Goal: Task Accomplishment & Management: Manage account settings

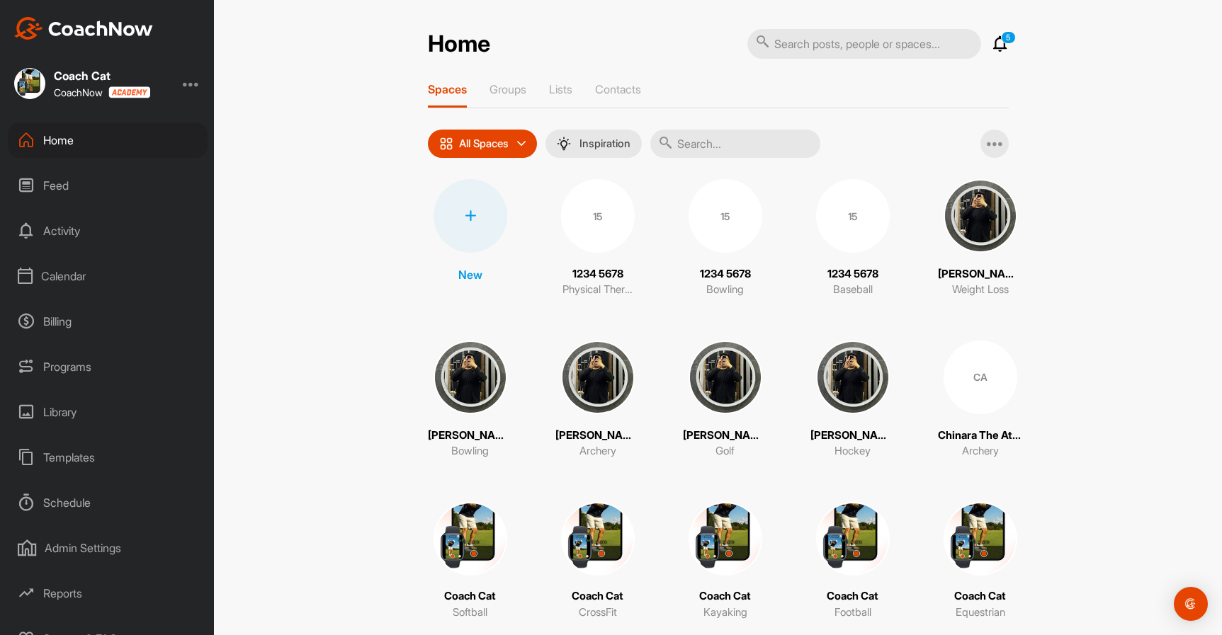
click at [193, 81] on div at bounding box center [191, 83] width 17 height 17
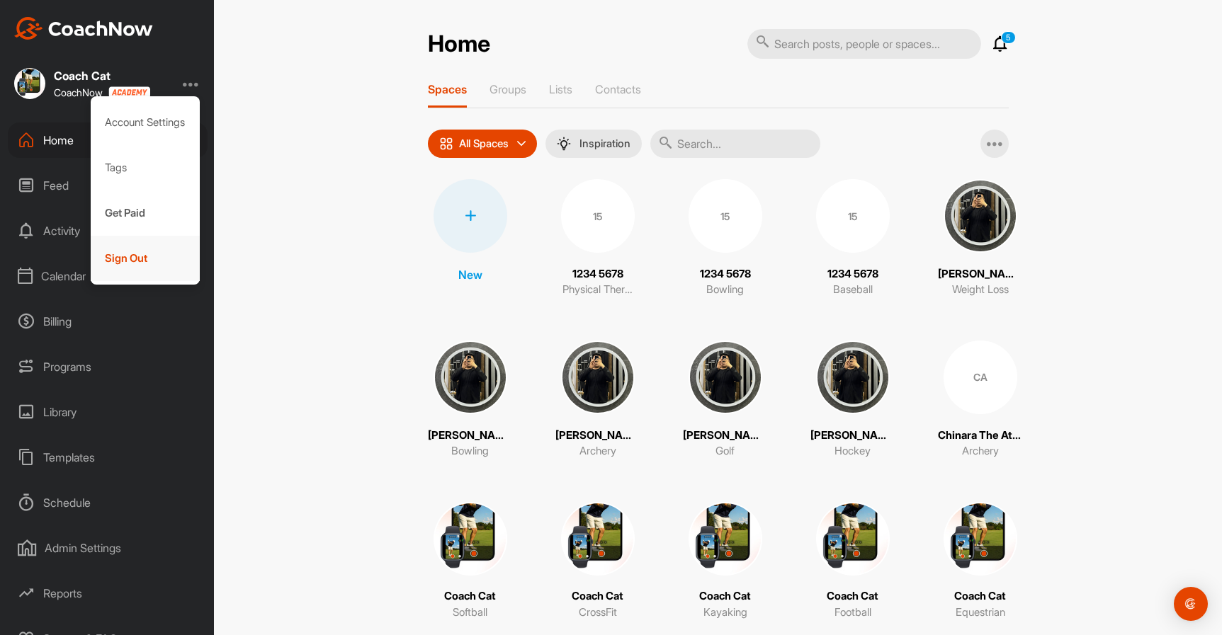
click at [136, 254] on div "Sign Out" at bounding box center [146, 258] width 110 height 45
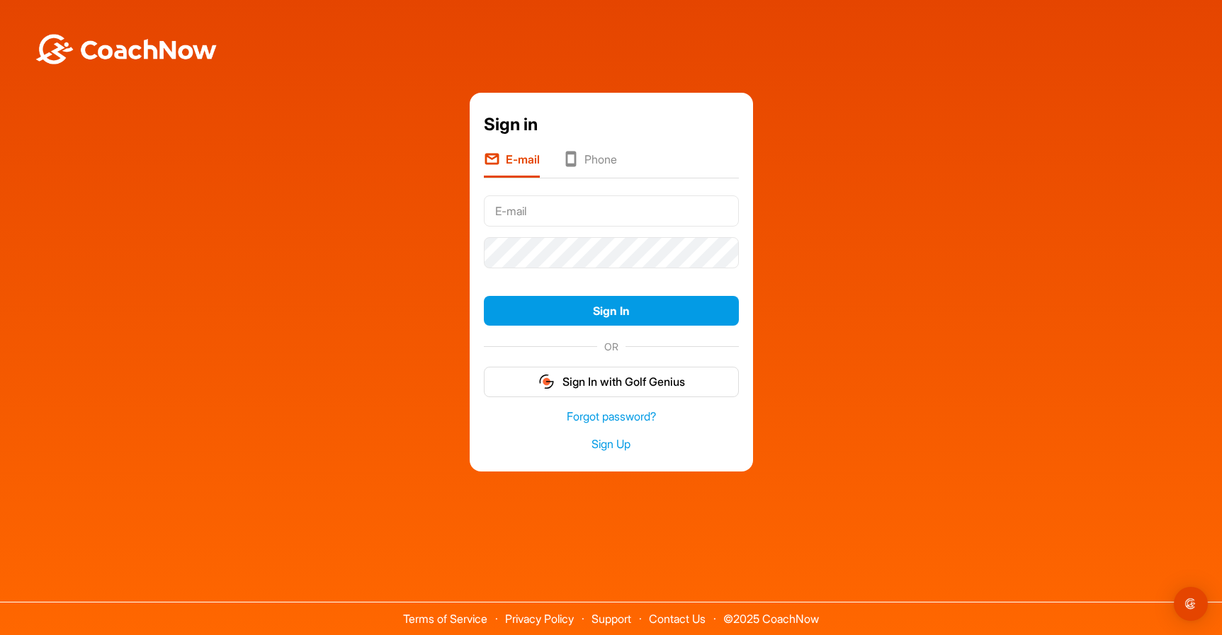
click at [806, 256] on div "Sign in E-mail Phone Sign In OR Sign In with Golf Genius Forgot password? Sign …" at bounding box center [611, 283] width 1208 height 380
click at [552, 209] on input "text" at bounding box center [611, 210] width 255 height 31
type input "kkola555@gmail.com"
click at [611, 311] on button "Sign In" at bounding box center [611, 311] width 255 height 30
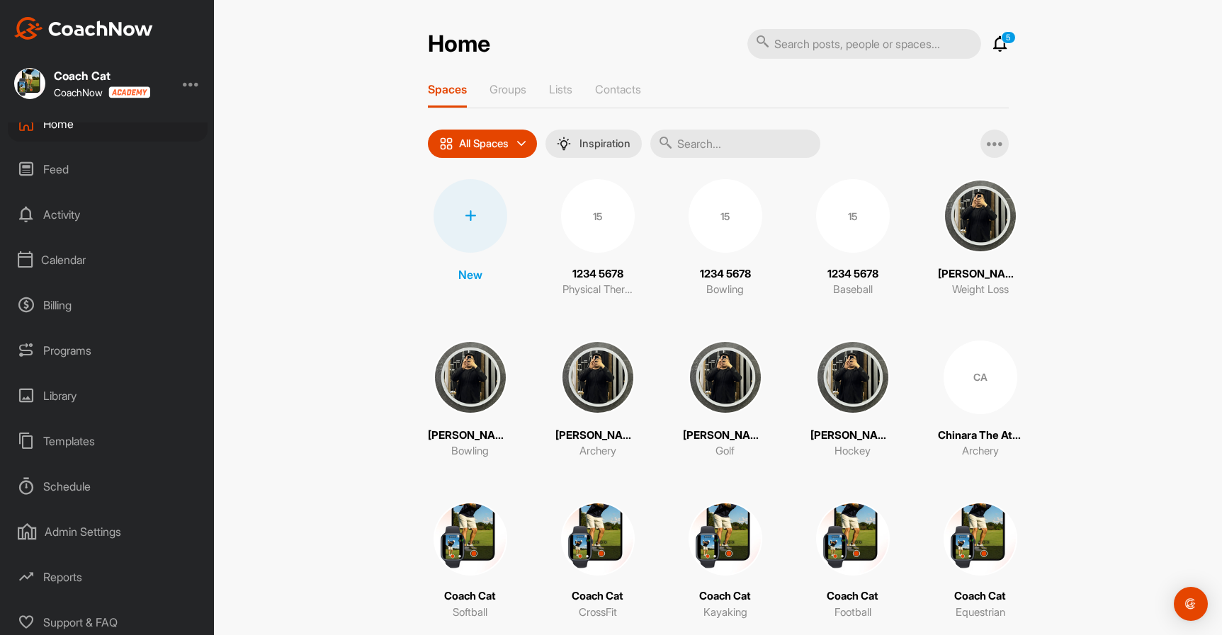
scroll to position [21, 0]
click at [77, 250] on div "Calendar" at bounding box center [108, 254] width 200 height 35
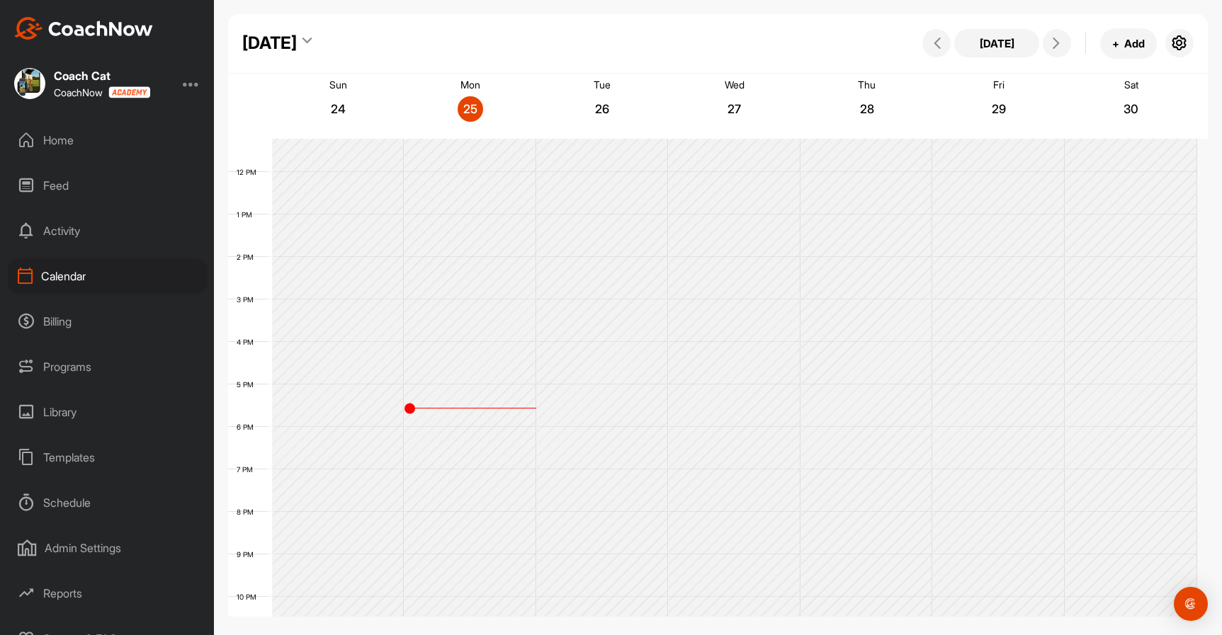
scroll to position [509, 0]
click at [1177, 40] on icon "button" at bounding box center [1179, 43] width 17 height 17
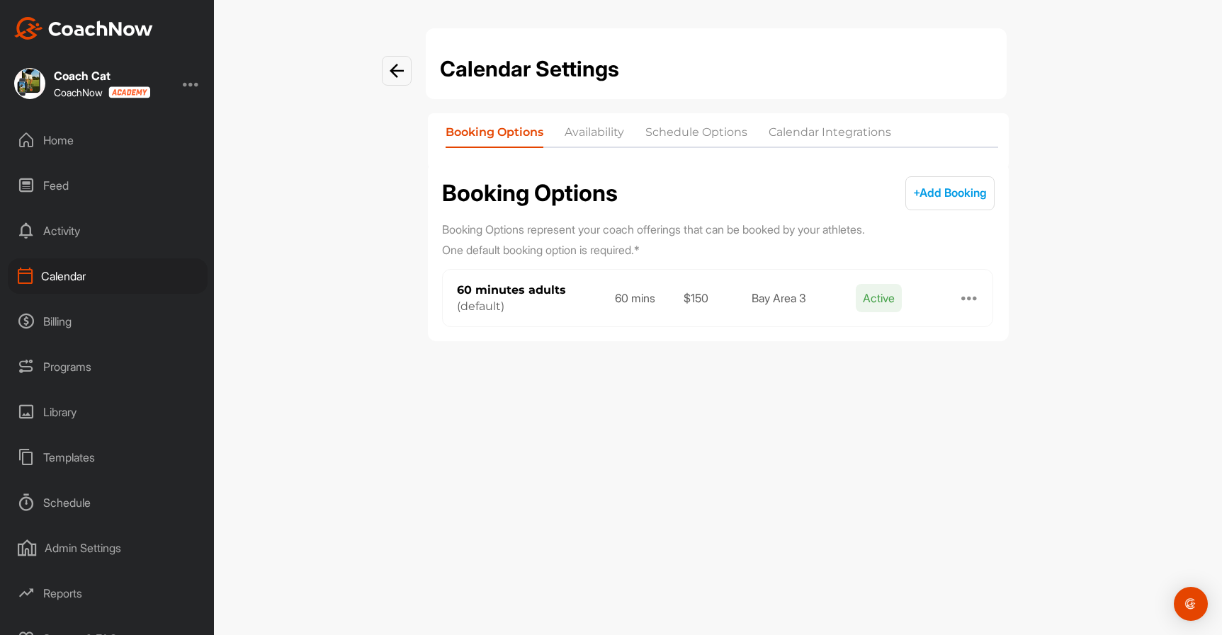
click at [957, 188] on span "+ Add Booking" at bounding box center [950, 193] width 74 height 14
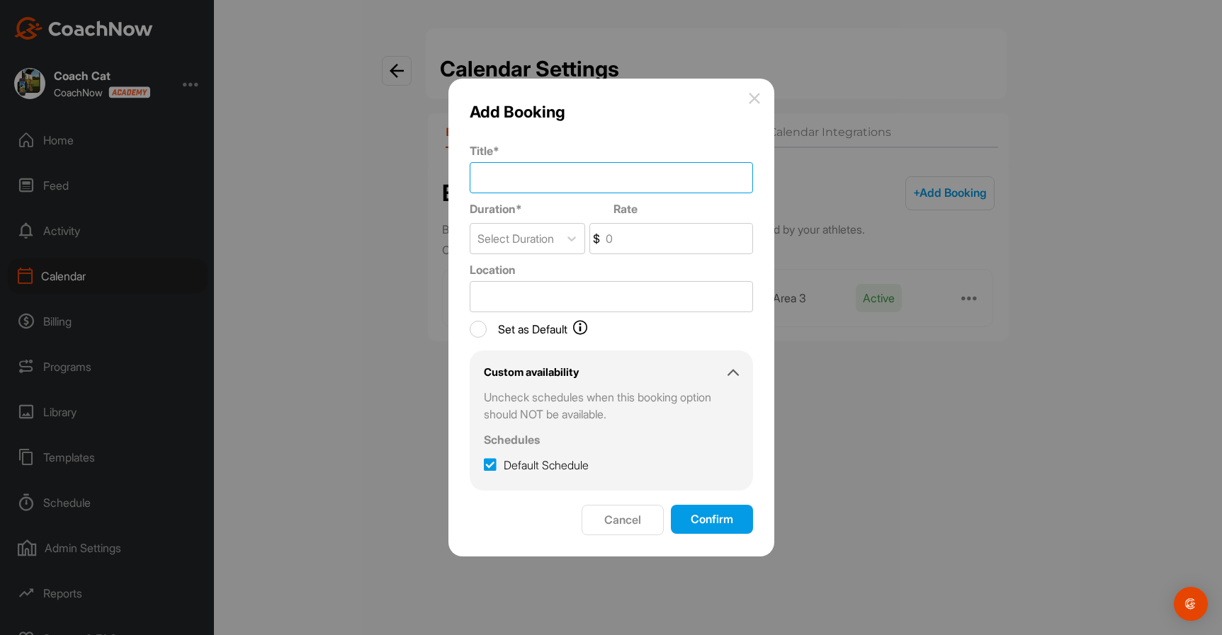
click at [509, 180] on input "Title *" at bounding box center [611, 177] width 283 height 31
type input "Test test"
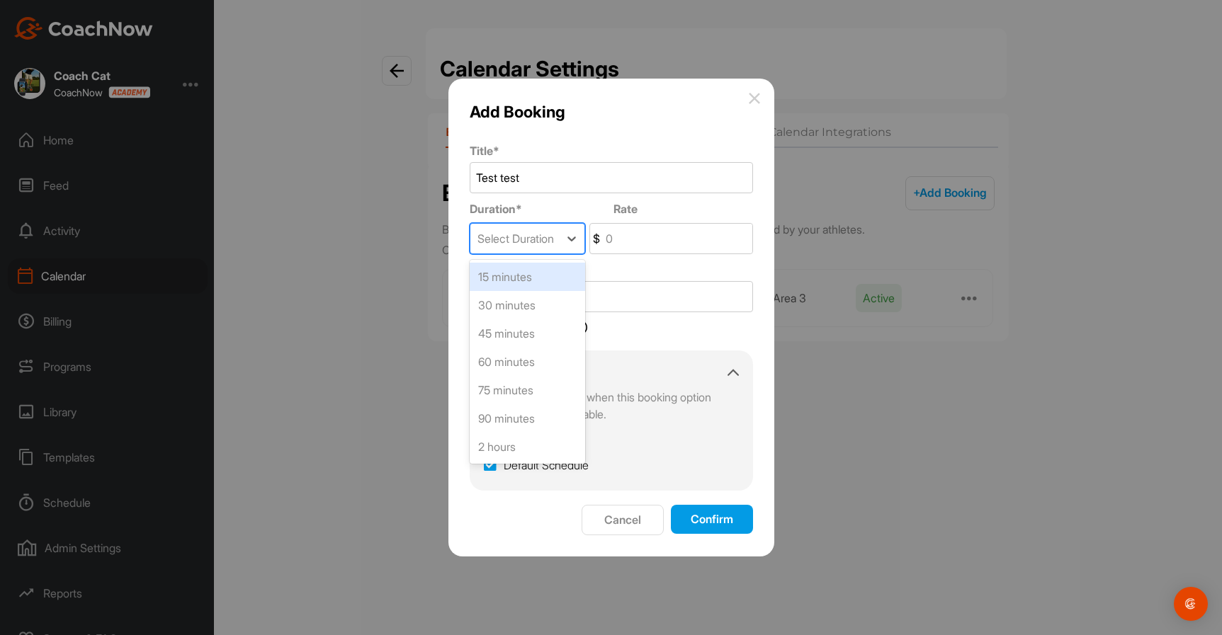
click at [532, 237] on div "Select Duration" at bounding box center [515, 238] width 76 height 17
click at [514, 339] on div "45 minutes" at bounding box center [527, 333] width 115 height 28
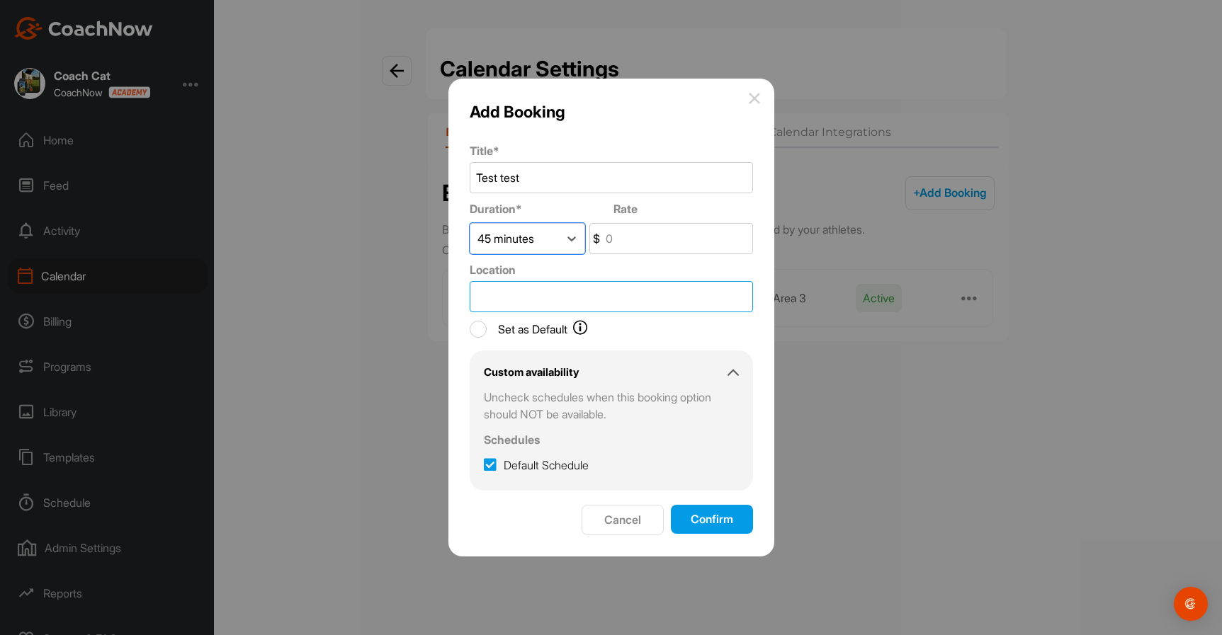
click at [493, 300] on input "Location" at bounding box center [611, 296] width 283 height 31
type input "Test golf field"
click at [484, 327] on input "Set as Default" at bounding box center [478, 329] width 17 height 17
checkbox input "true"
click at [713, 518] on button "Confirm" at bounding box center [712, 519] width 82 height 29
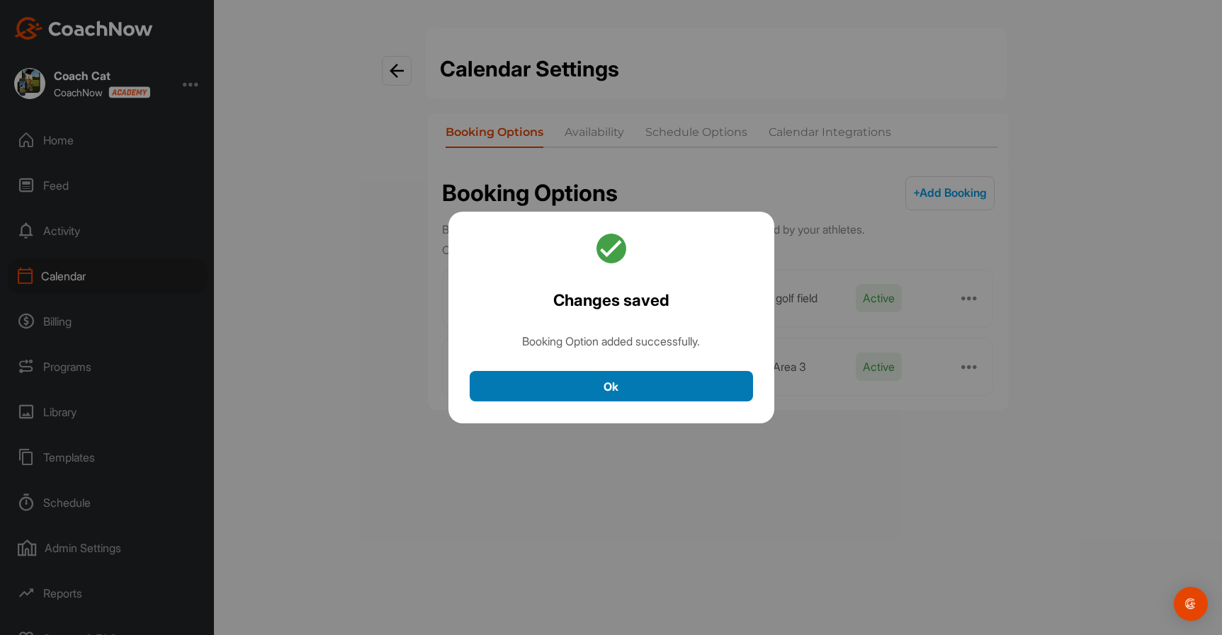
click at [655, 376] on button "Ok" at bounding box center [611, 386] width 283 height 30
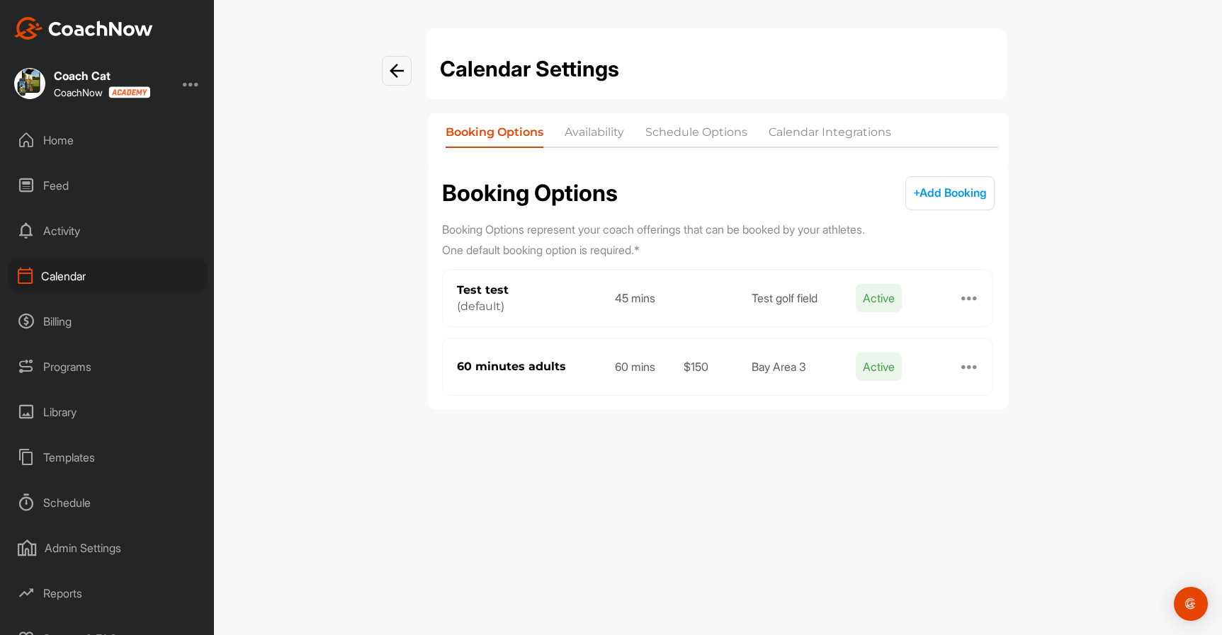
click at [598, 124] on li "Availability" at bounding box center [594, 135] width 59 height 23
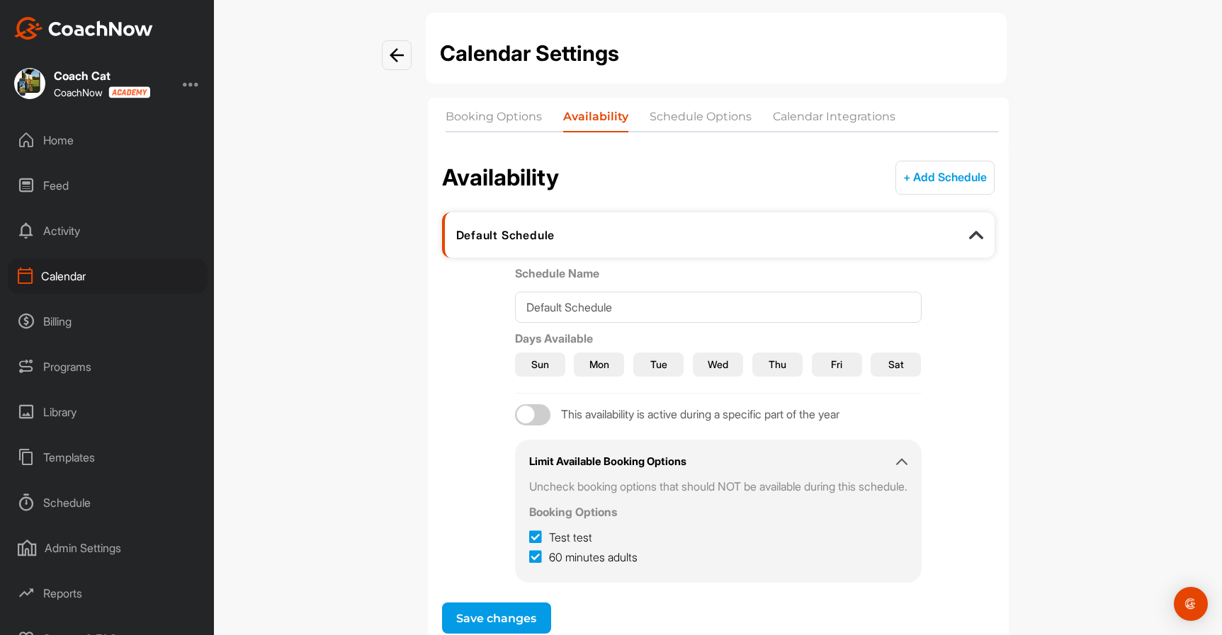
scroll to position [61, 0]
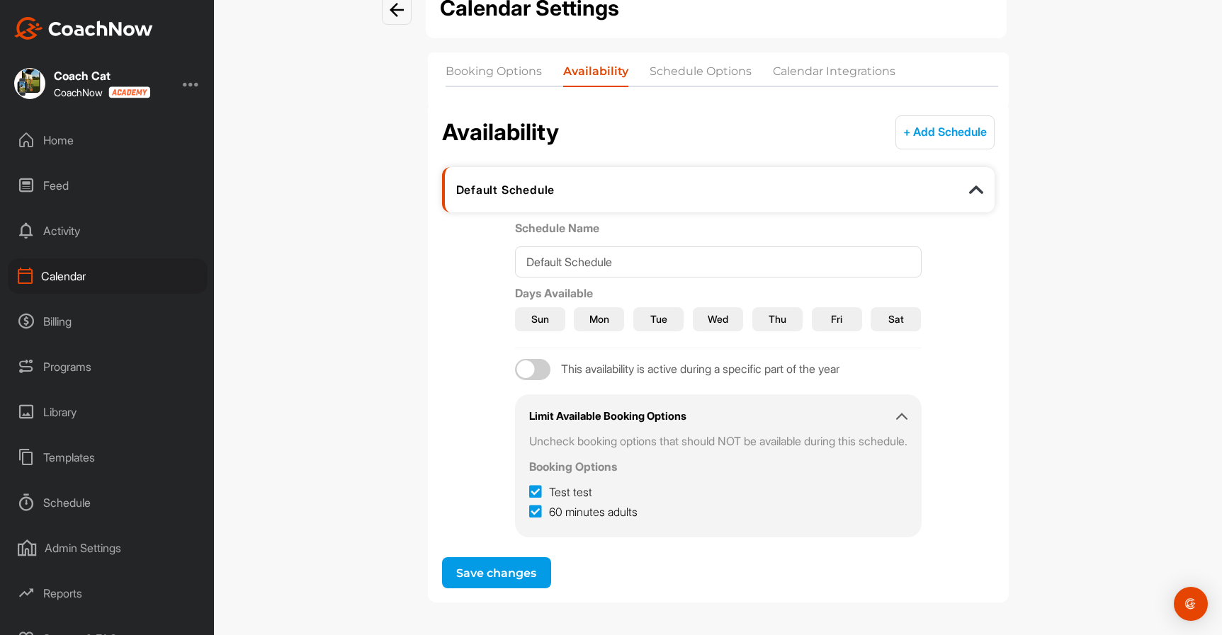
click at [531, 322] on span "Sun" at bounding box center [540, 319] width 18 height 15
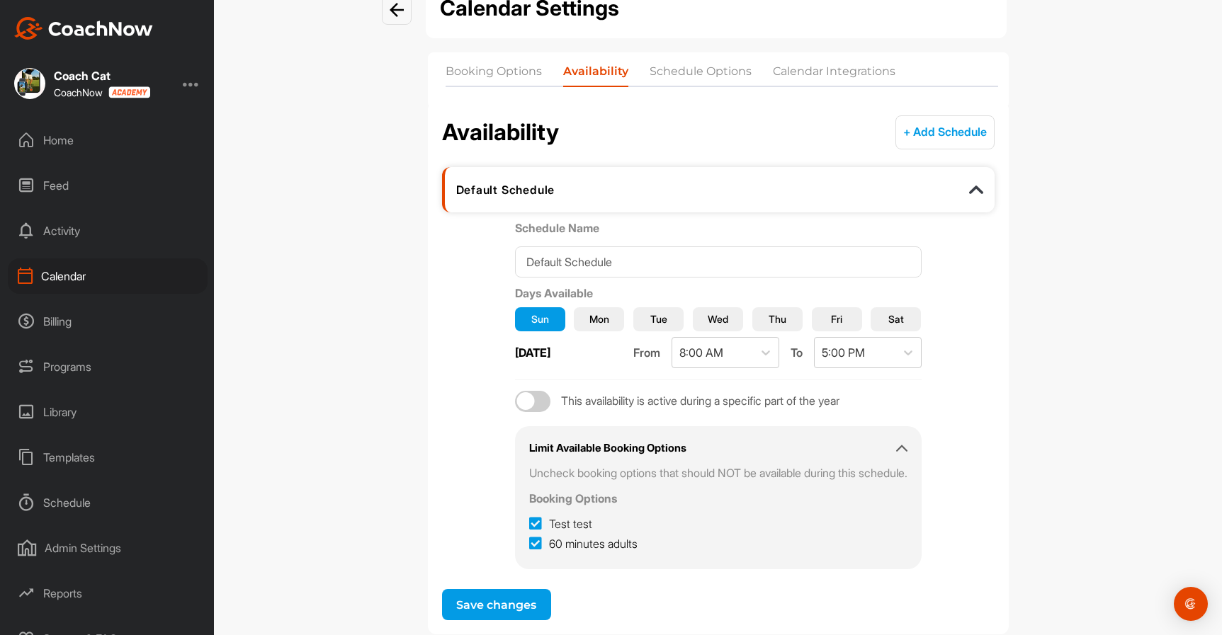
click at [589, 320] on span "Mon" at bounding box center [599, 319] width 20 height 15
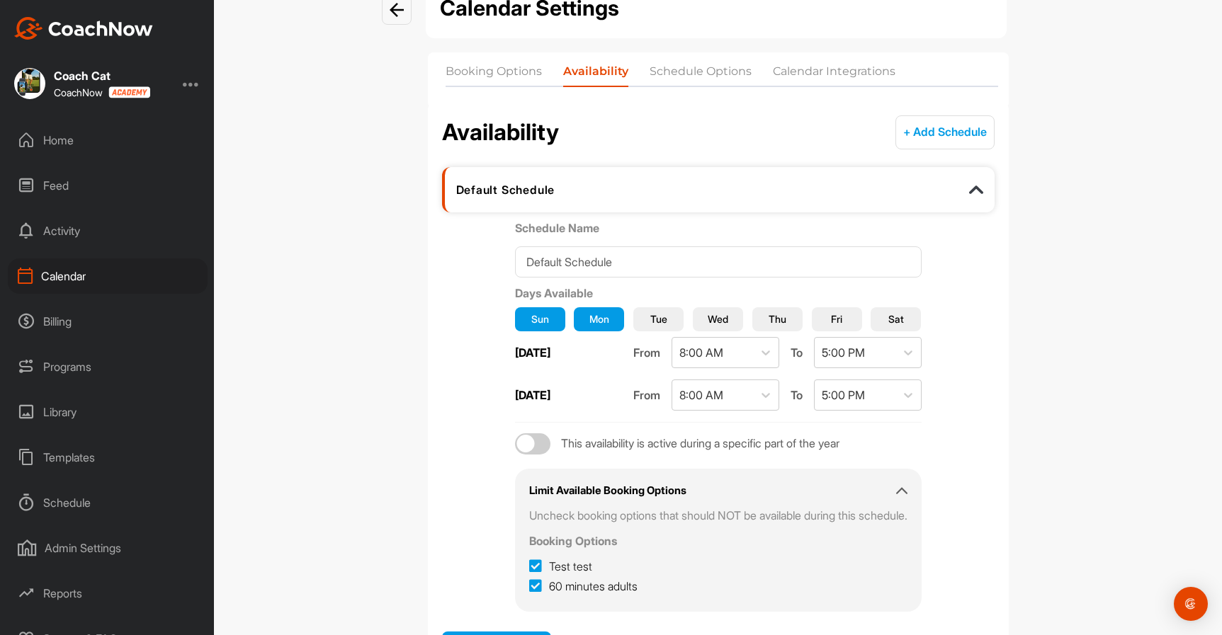
click at [650, 317] on span "Tue" at bounding box center [658, 319] width 17 height 15
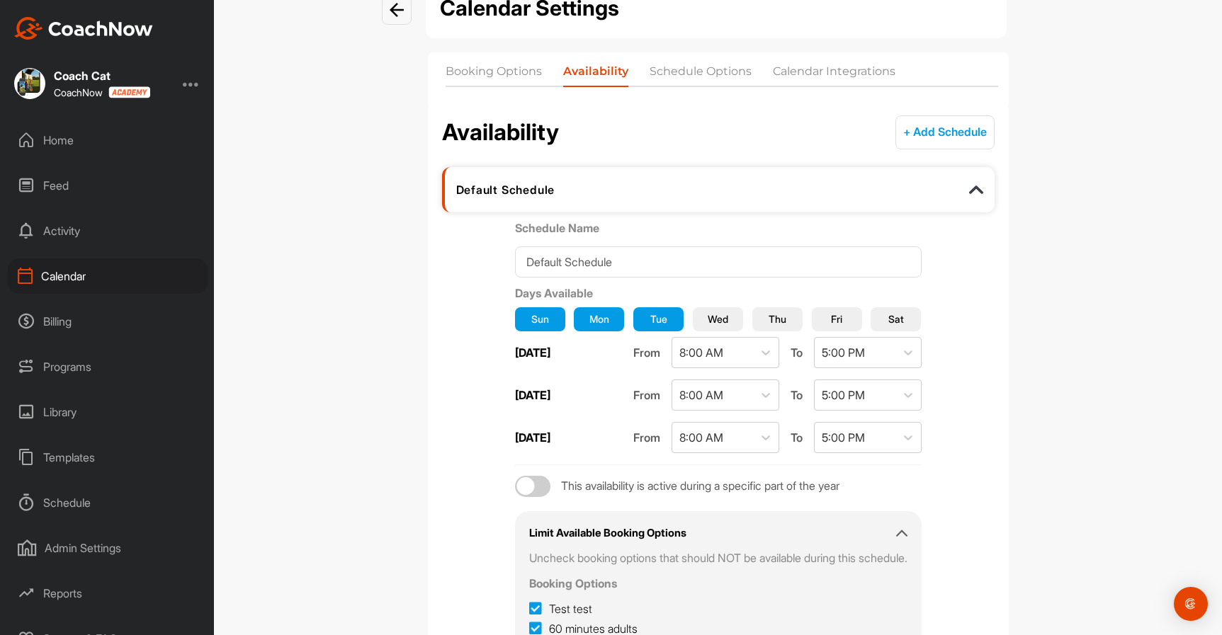
click at [714, 316] on span "Wed" at bounding box center [718, 319] width 21 height 15
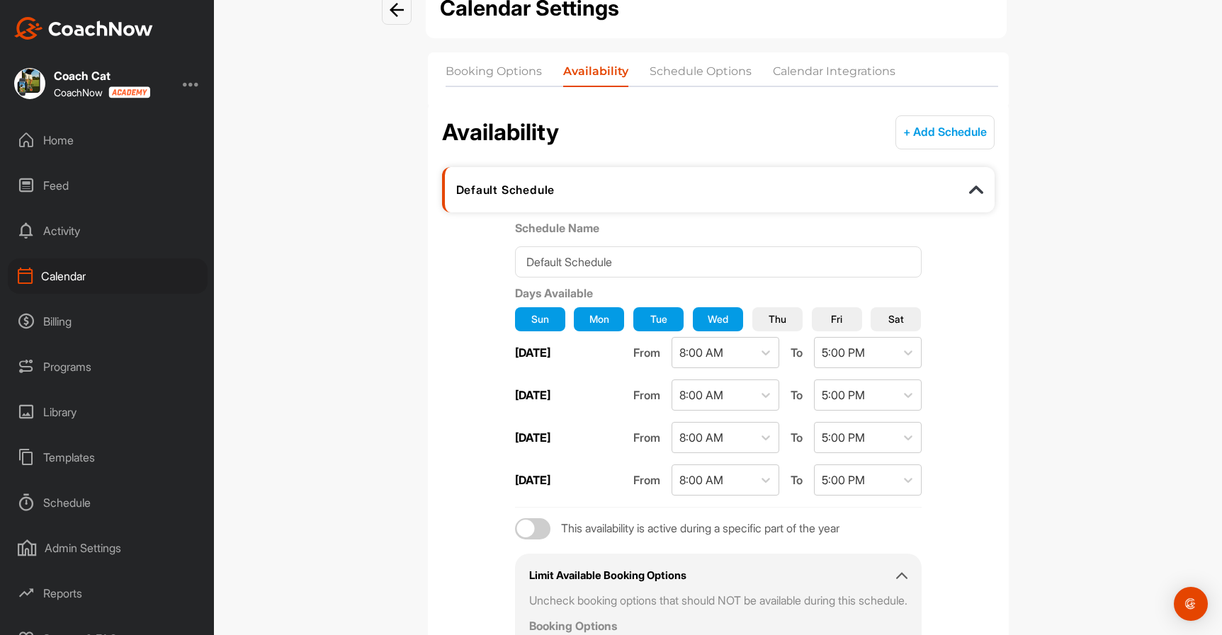
click at [778, 315] on span "Thu" at bounding box center [778, 319] width 18 height 15
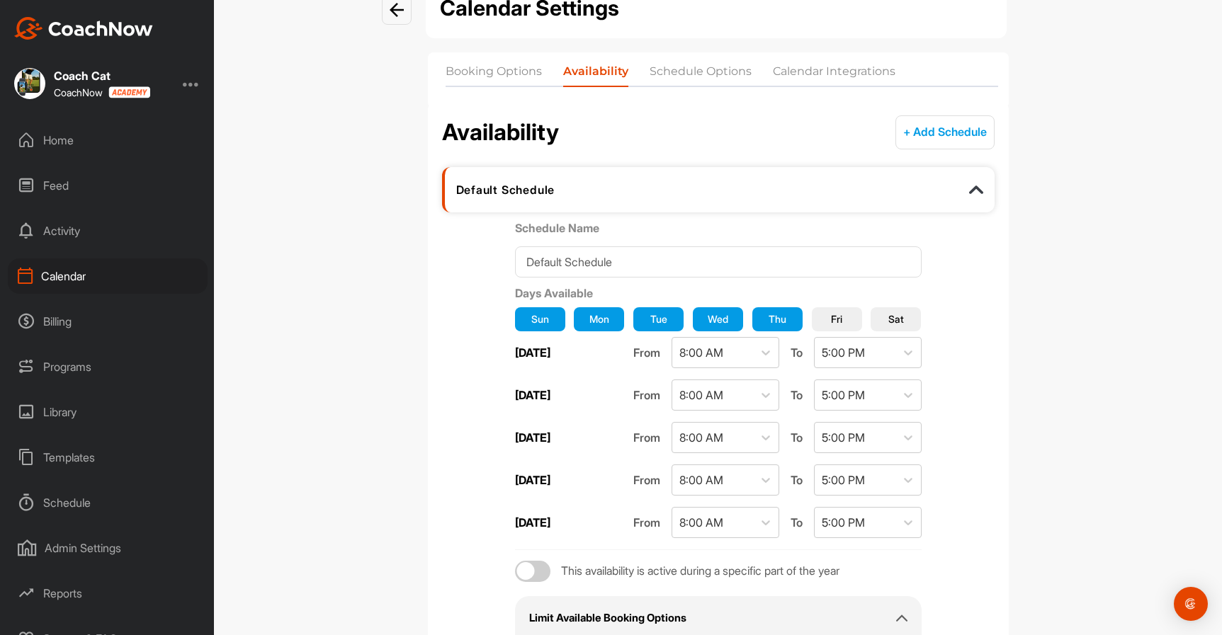
click at [846, 314] on button "Fri" at bounding box center [837, 319] width 50 height 24
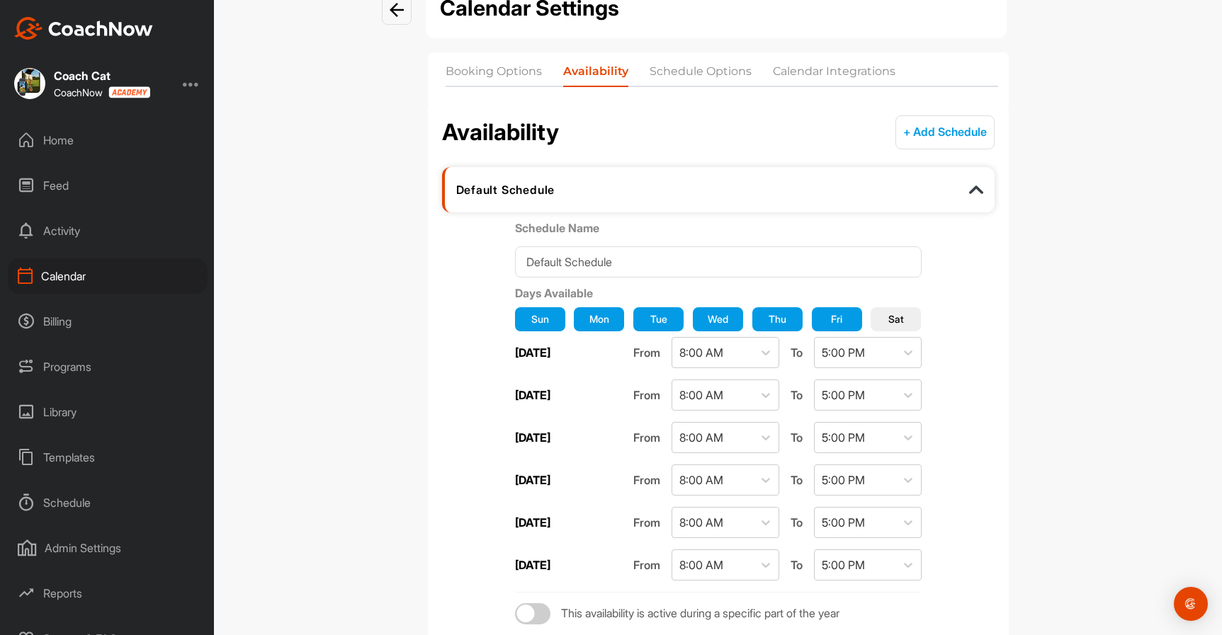
click at [531, 314] on span "Sun" at bounding box center [540, 319] width 18 height 15
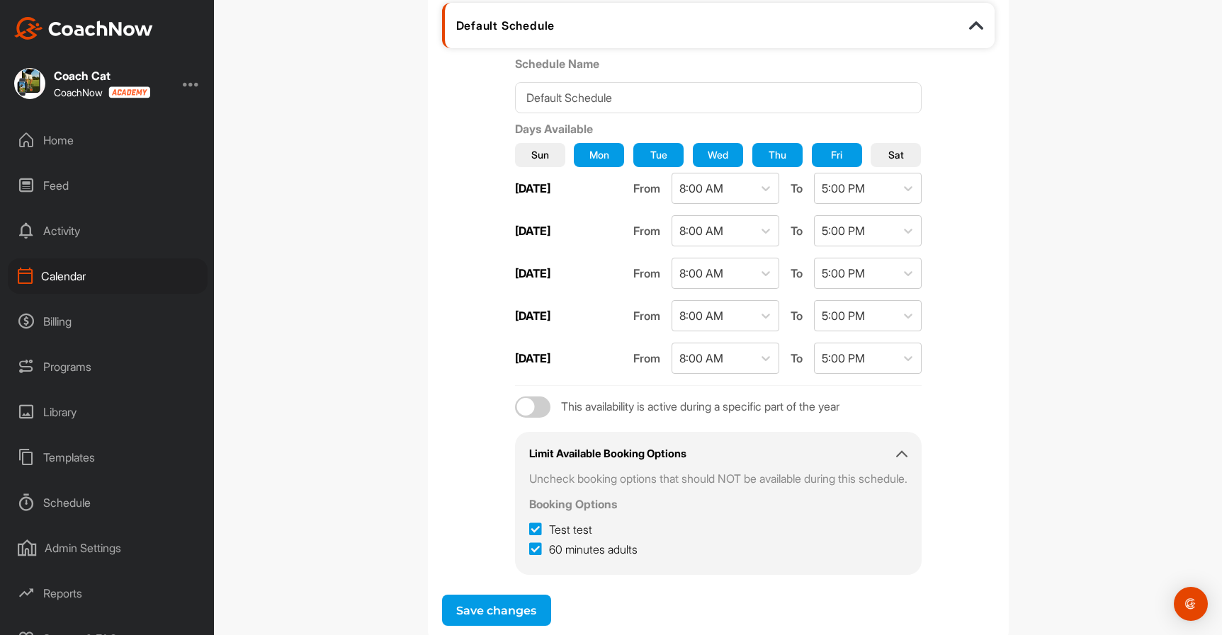
scroll to position [263, 0]
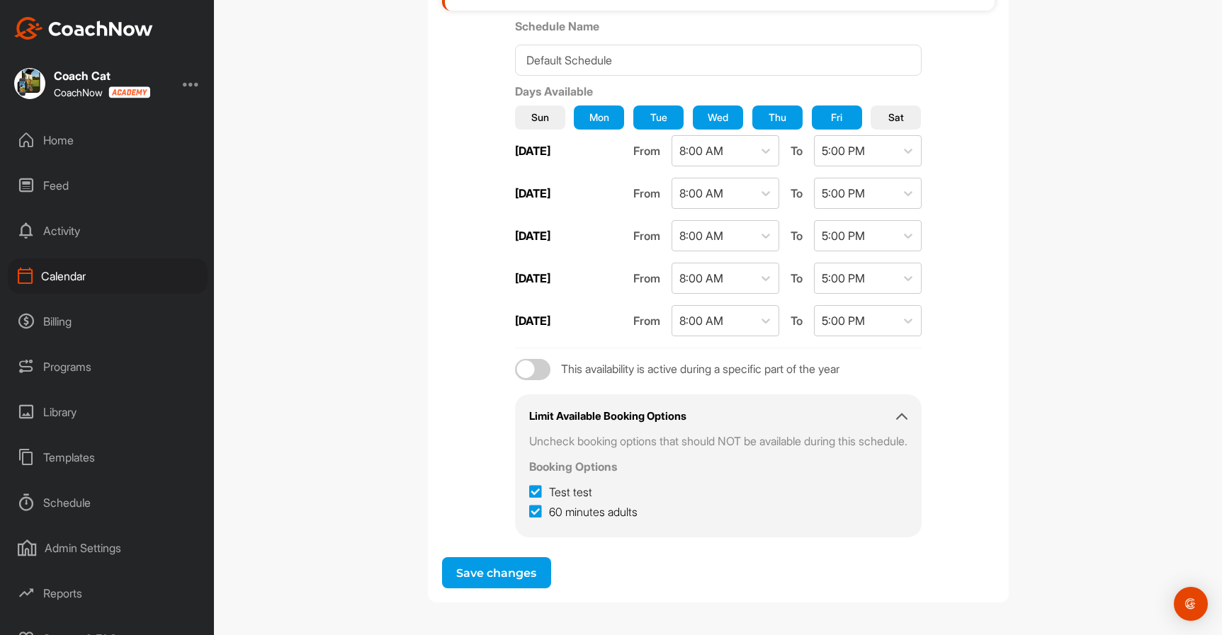
click at [529, 509] on icon at bounding box center [535, 512] width 13 height 14
click at [529, 509] on input "60 minutes adults" at bounding box center [533, 508] width 9 height 9
checkbox input "false"
click at [500, 567] on button "Save changes" at bounding box center [496, 572] width 109 height 31
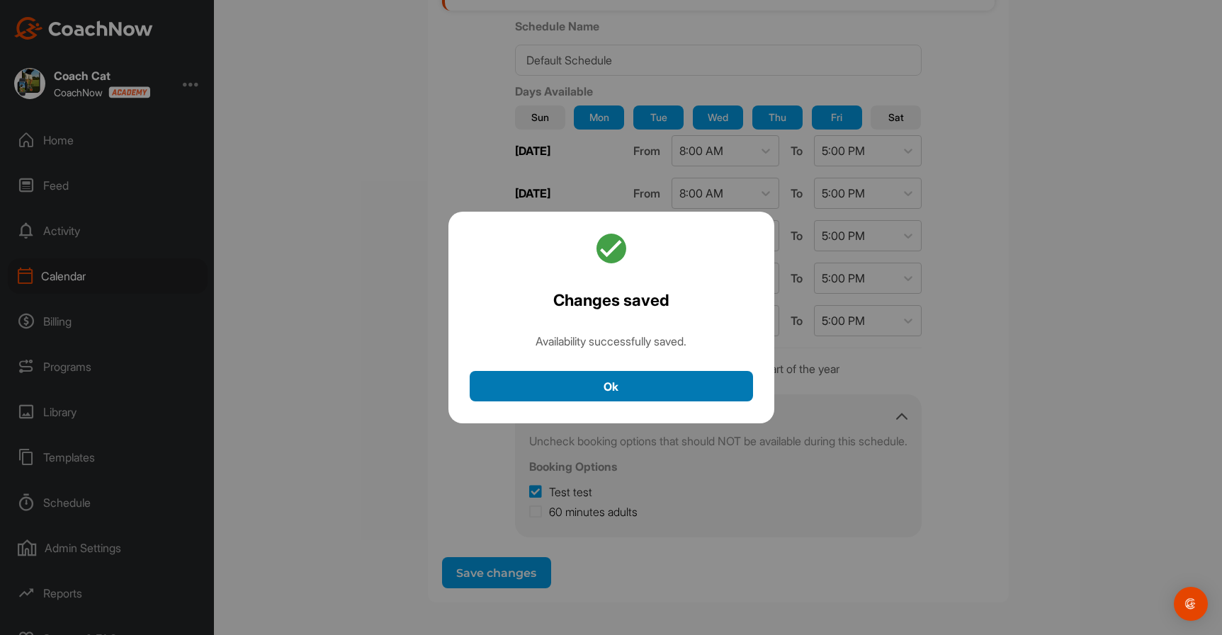
click at [679, 385] on button "Ok" at bounding box center [611, 386] width 283 height 30
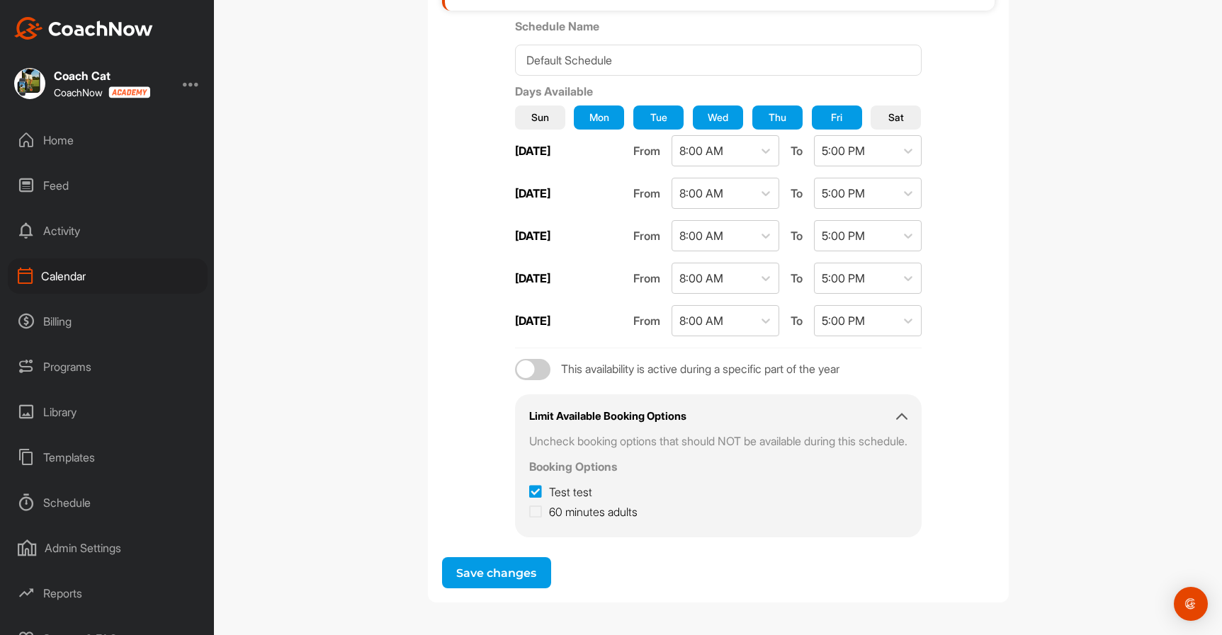
scroll to position [0, 0]
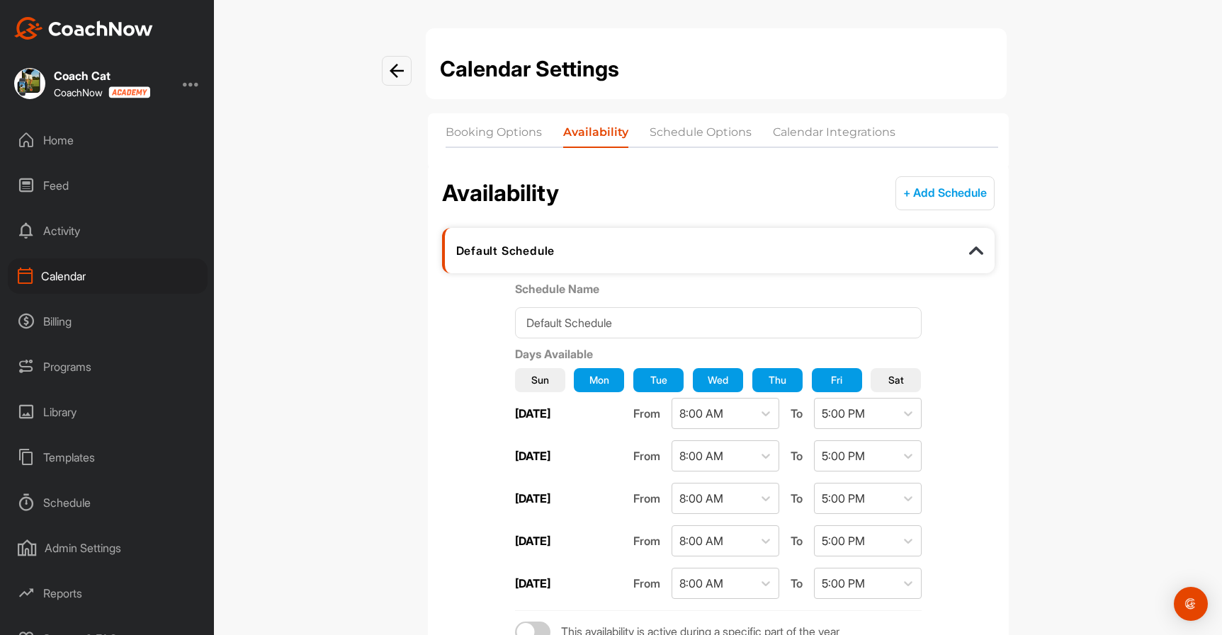
click at [474, 132] on li "Booking Options" at bounding box center [494, 135] width 96 height 23
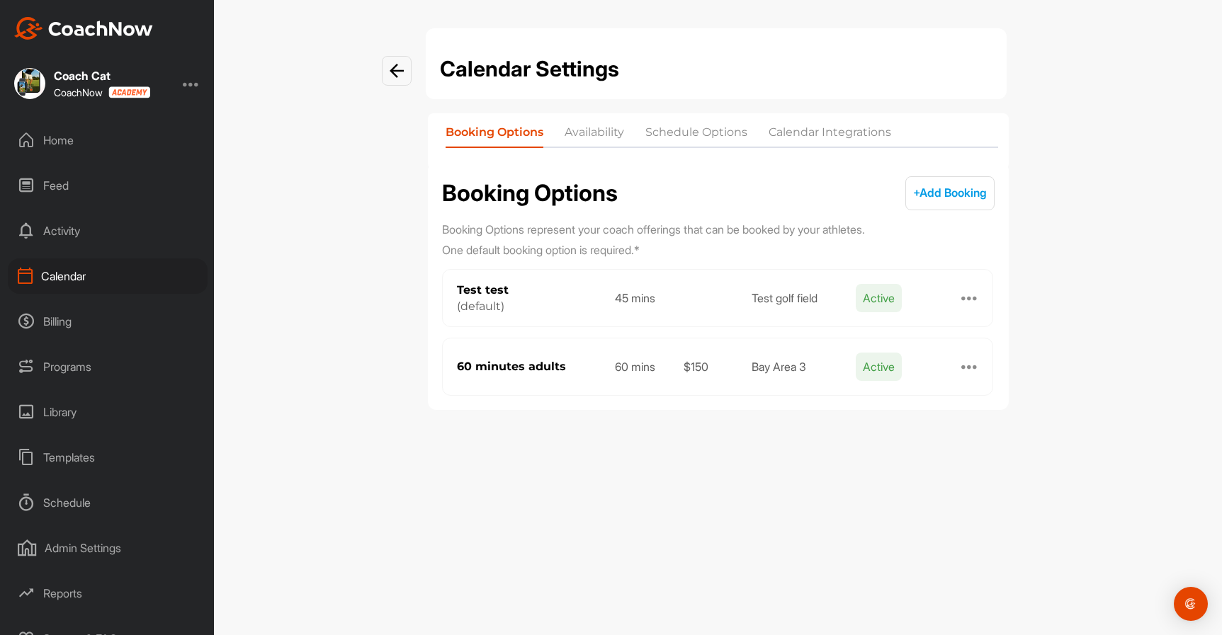
click at [56, 279] on div "Calendar" at bounding box center [108, 276] width 200 height 35
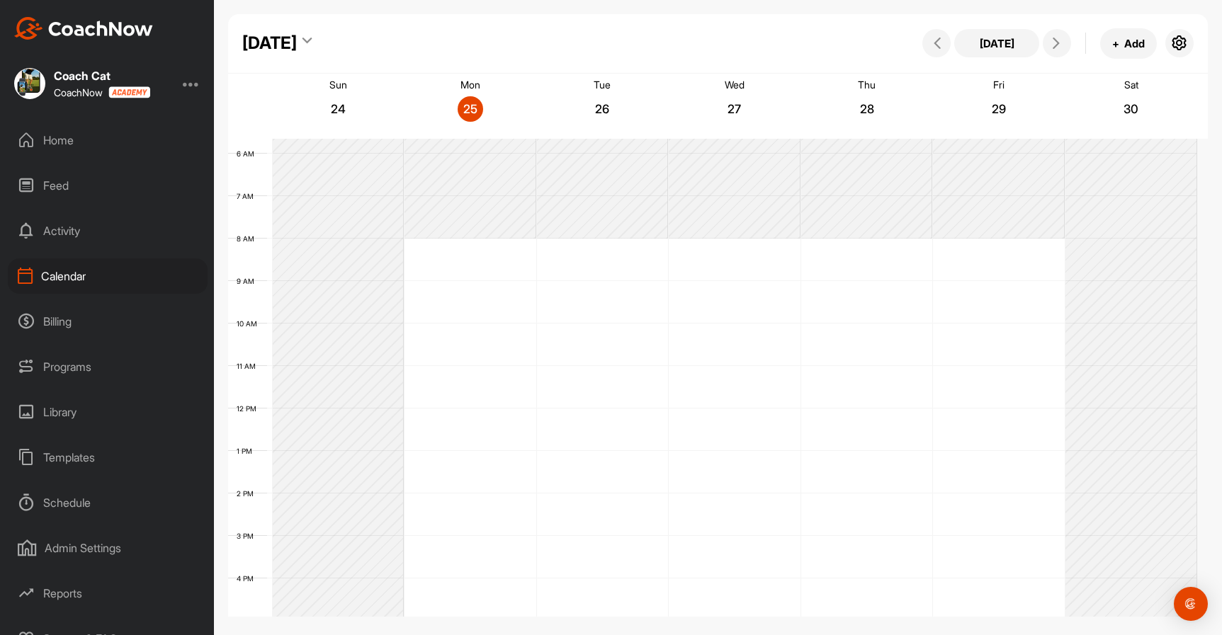
scroll to position [134, 0]
